Goal: Task Accomplishment & Management: Manage account settings

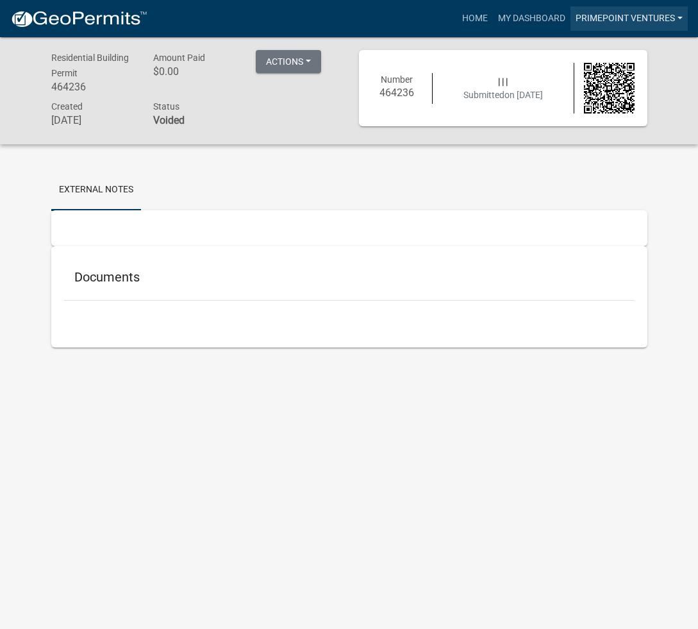
click at [676, 11] on link "PrimePoint Ventures" at bounding box center [629, 18] width 117 height 24
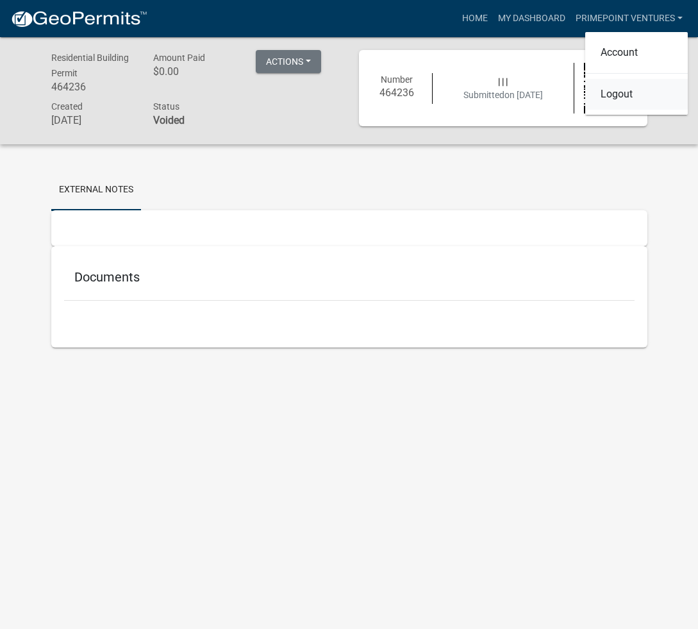
click at [621, 93] on link "Logout" at bounding box center [636, 94] width 103 height 31
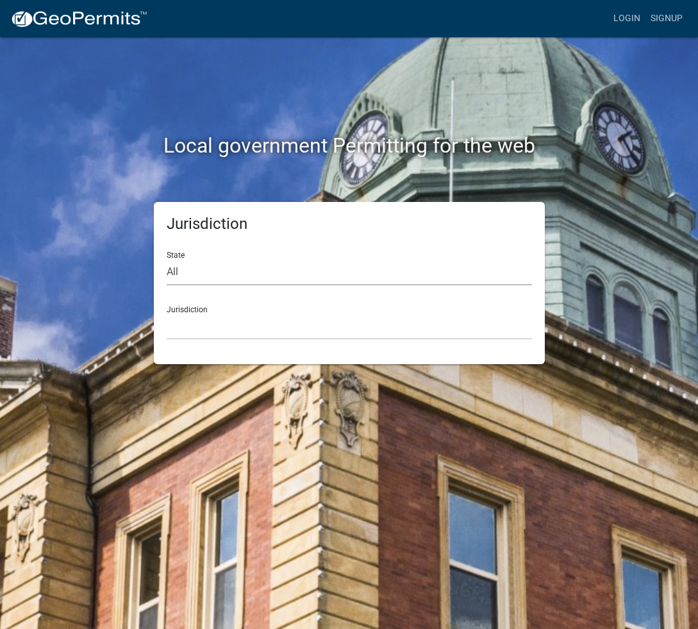
click at [187, 273] on select "All [US_STATE] [US_STATE] [US_STATE] [US_STATE] [US_STATE] [US_STATE] [US_STATE…" at bounding box center [349, 272] width 365 height 26
select select "[US_STATE]"
click at [204, 319] on select "[GEOGRAPHIC_DATA], [US_STATE][PERSON_NAME][GEOGRAPHIC_DATA], [US_STATE][PERSON_…" at bounding box center [349, 327] width 365 height 26
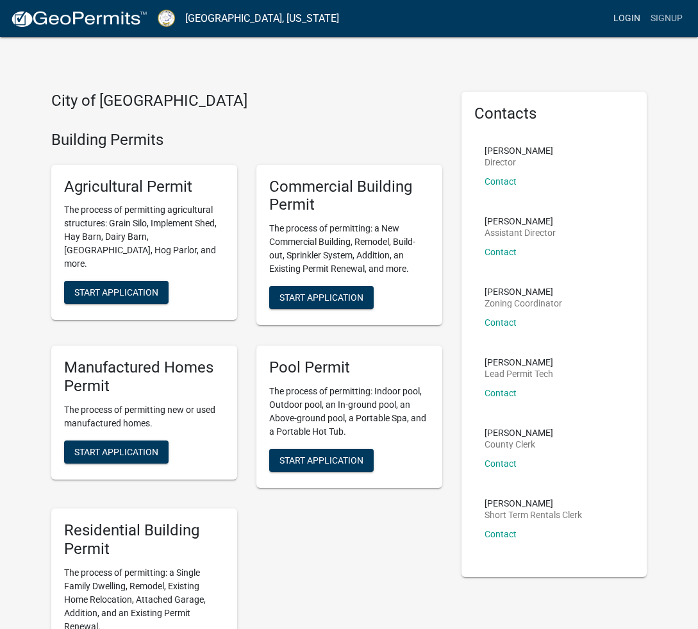
scroll to position [2, 0]
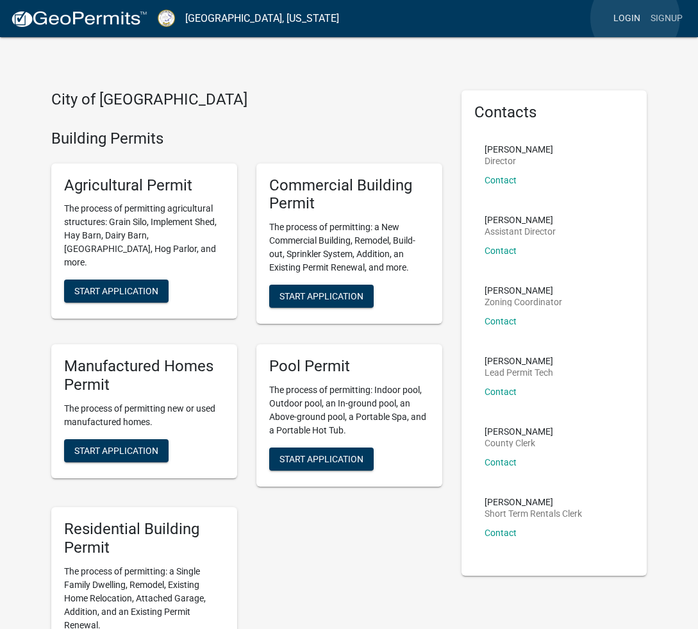
click at [635, 18] on link "Login" at bounding box center [626, 18] width 37 height 24
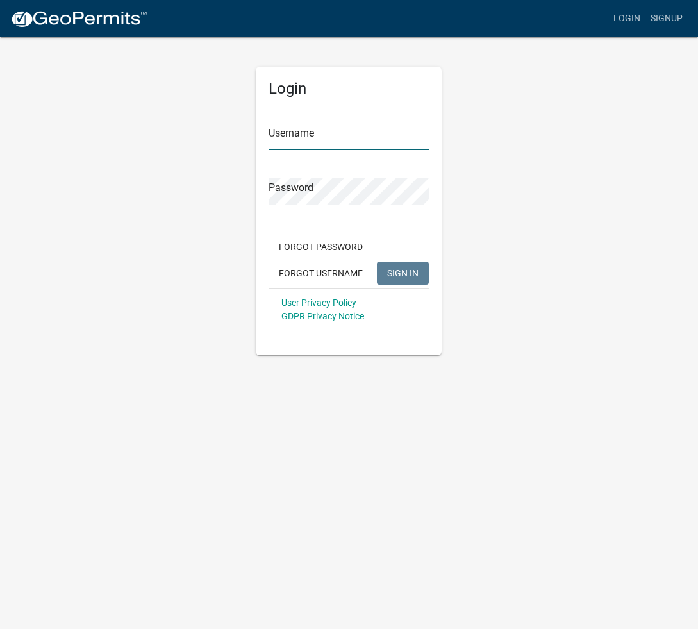
type input "PrimePoint Ventures"
click at [533, 158] on div "Login Username PrimePoint Ventures Password Forgot Password Forgot Username SIG…" at bounding box center [349, 195] width 615 height 319
click at [182, 130] on div "Login Username PrimePoint Ventures Password Forgot Password Forgot Username SIG…" at bounding box center [349, 195] width 615 height 319
